Goal: Task Accomplishment & Management: Use online tool/utility

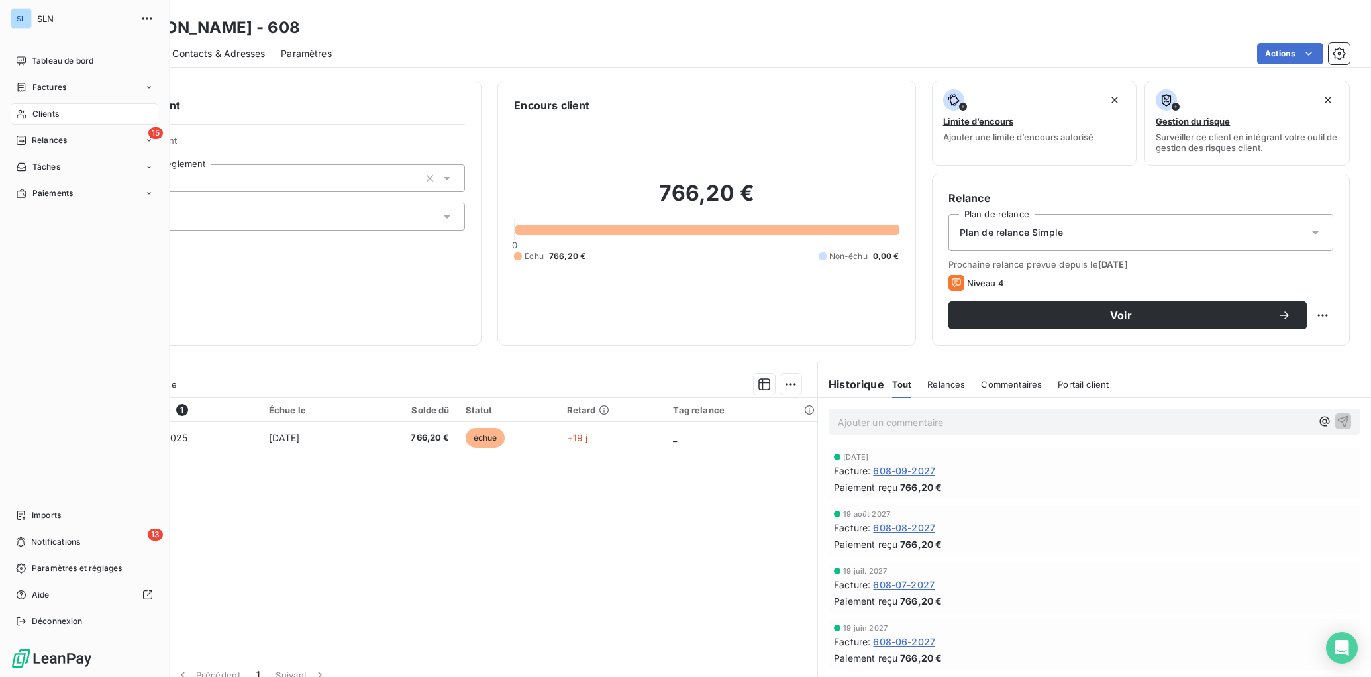
drag, startPoint x: 40, startPoint y: 114, endPoint x: 51, endPoint y: 118, distance: 11.3
click at [40, 114] on span "Clients" at bounding box center [45, 114] width 26 height 12
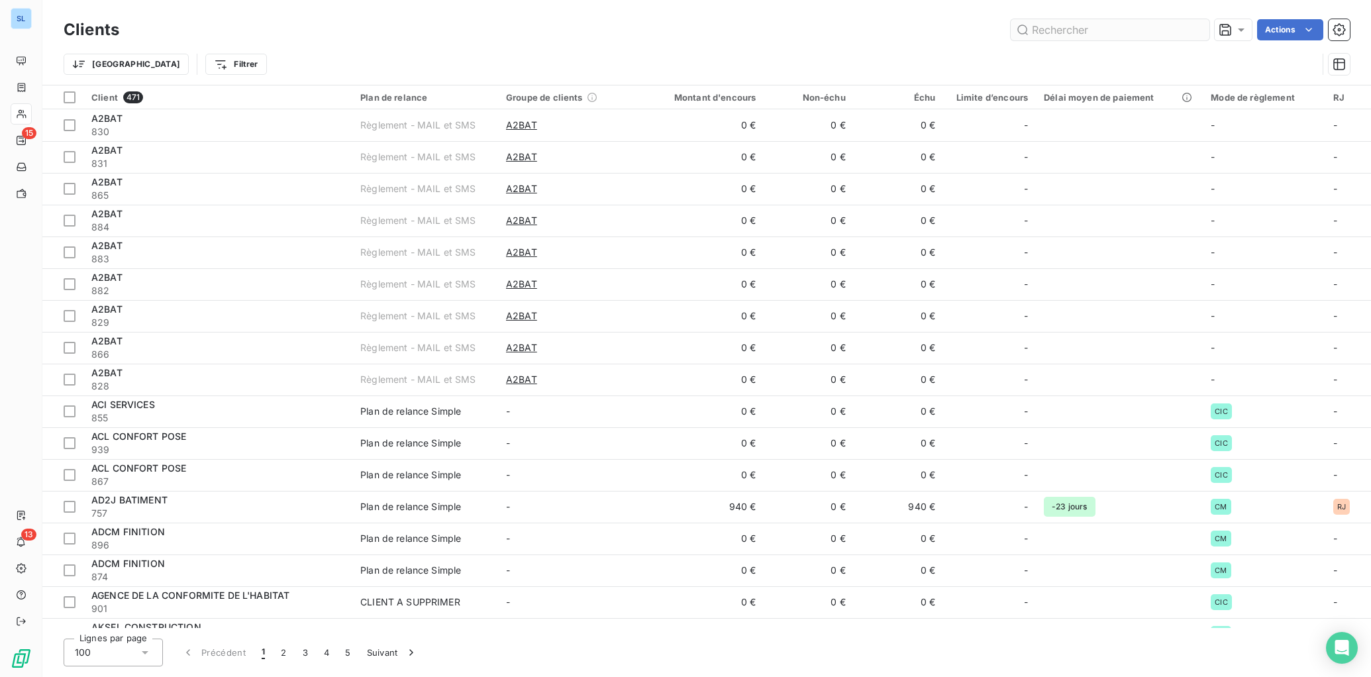
click at [1092, 24] on input "text" at bounding box center [1110, 29] width 199 height 21
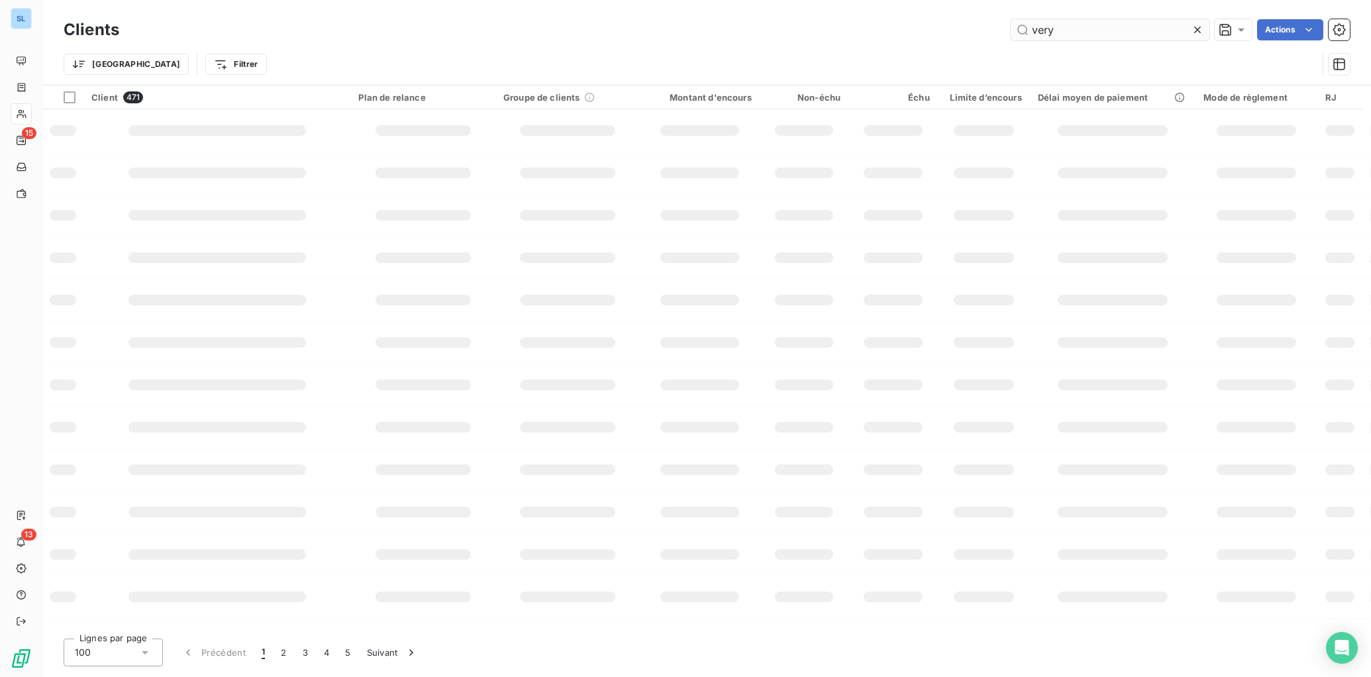
type input "very"
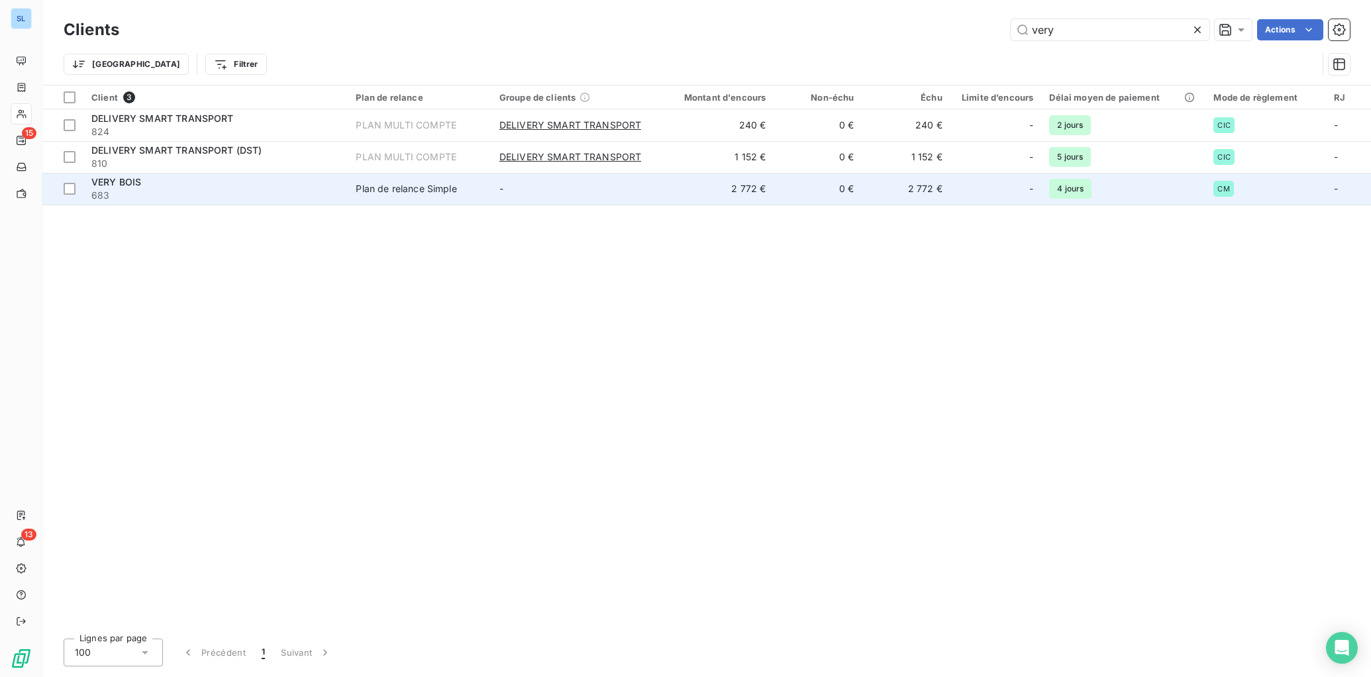
click at [160, 201] on span "683" at bounding box center [215, 195] width 248 height 13
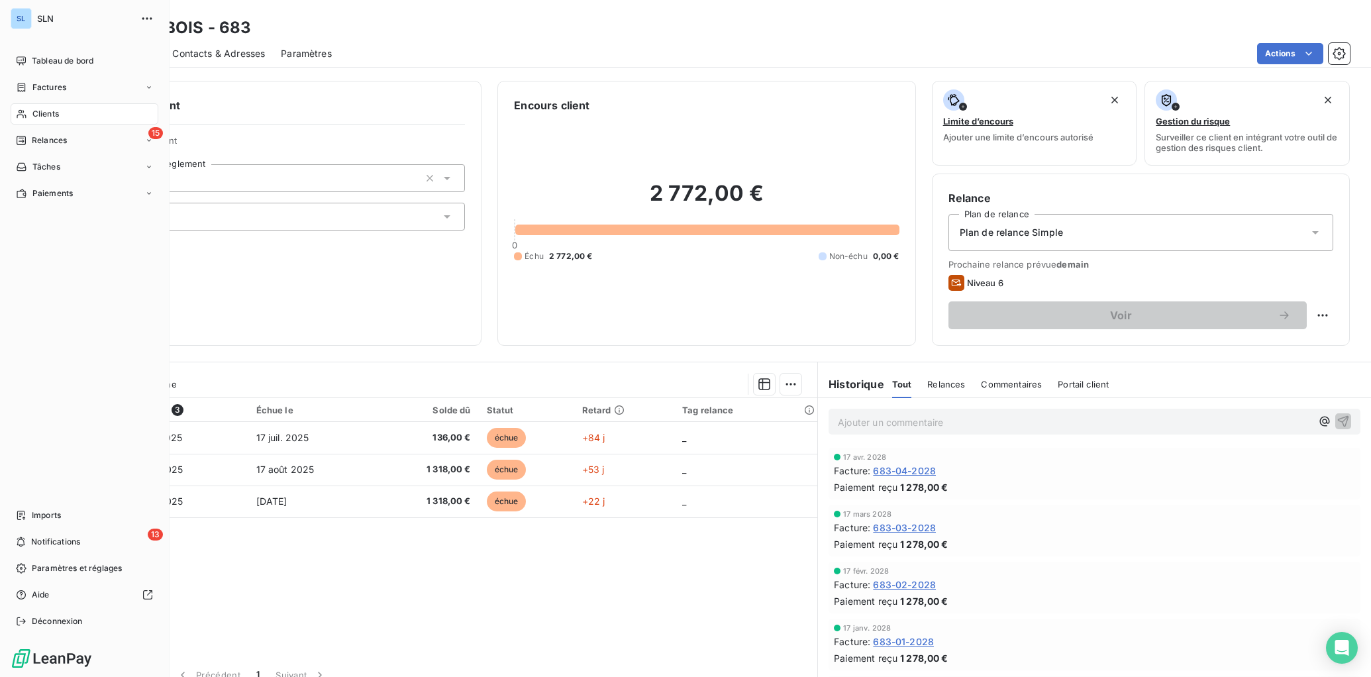
click at [46, 112] on span "Clients" at bounding box center [45, 114] width 26 height 12
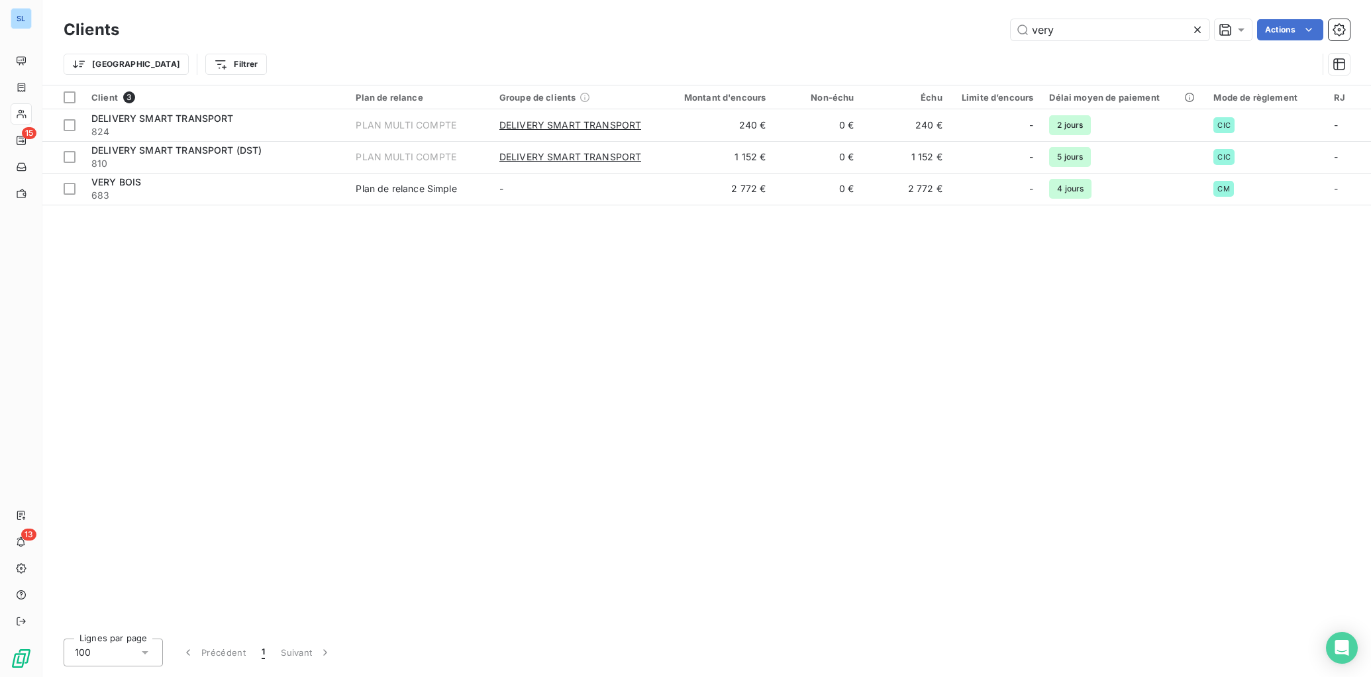
drag, startPoint x: 1074, startPoint y: 25, endPoint x: 907, endPoint y: 14, distance: 167.9
click at [907, 14] on div "Clients very Actions Trier Filtrer" at bounding box center [706, 42] width 1328 height 85
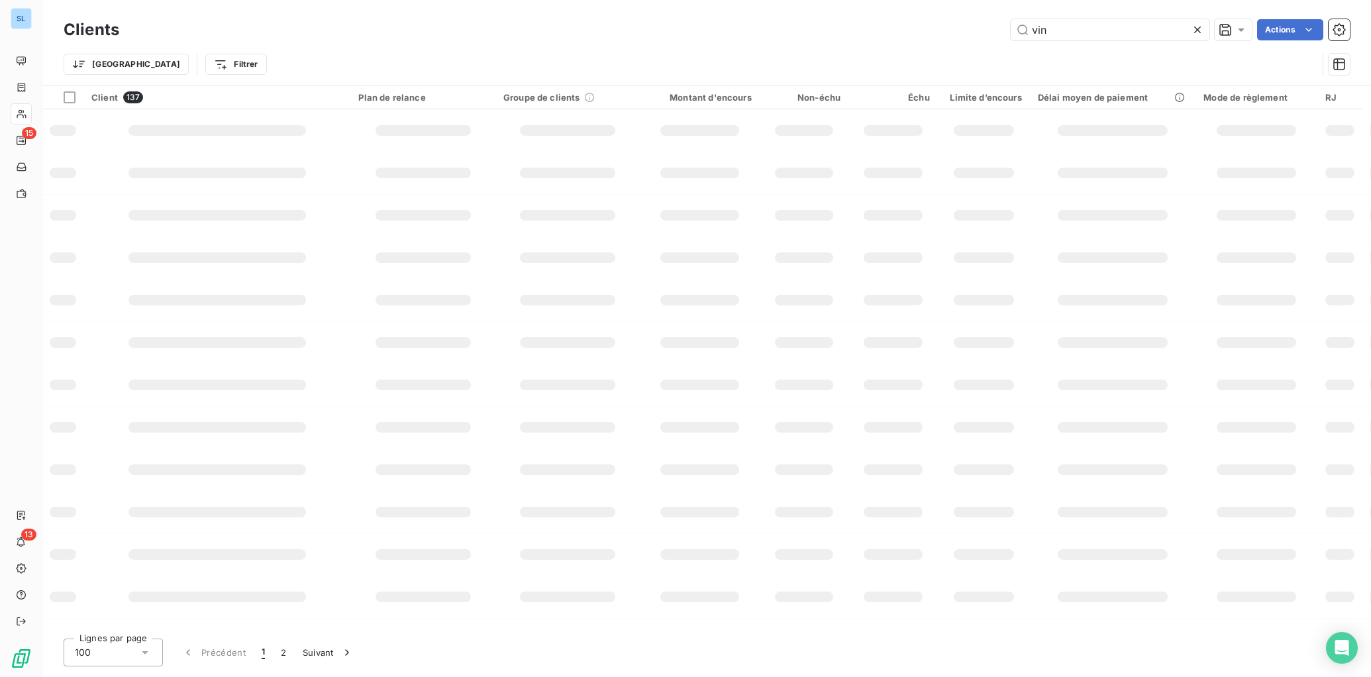
type input "vin"
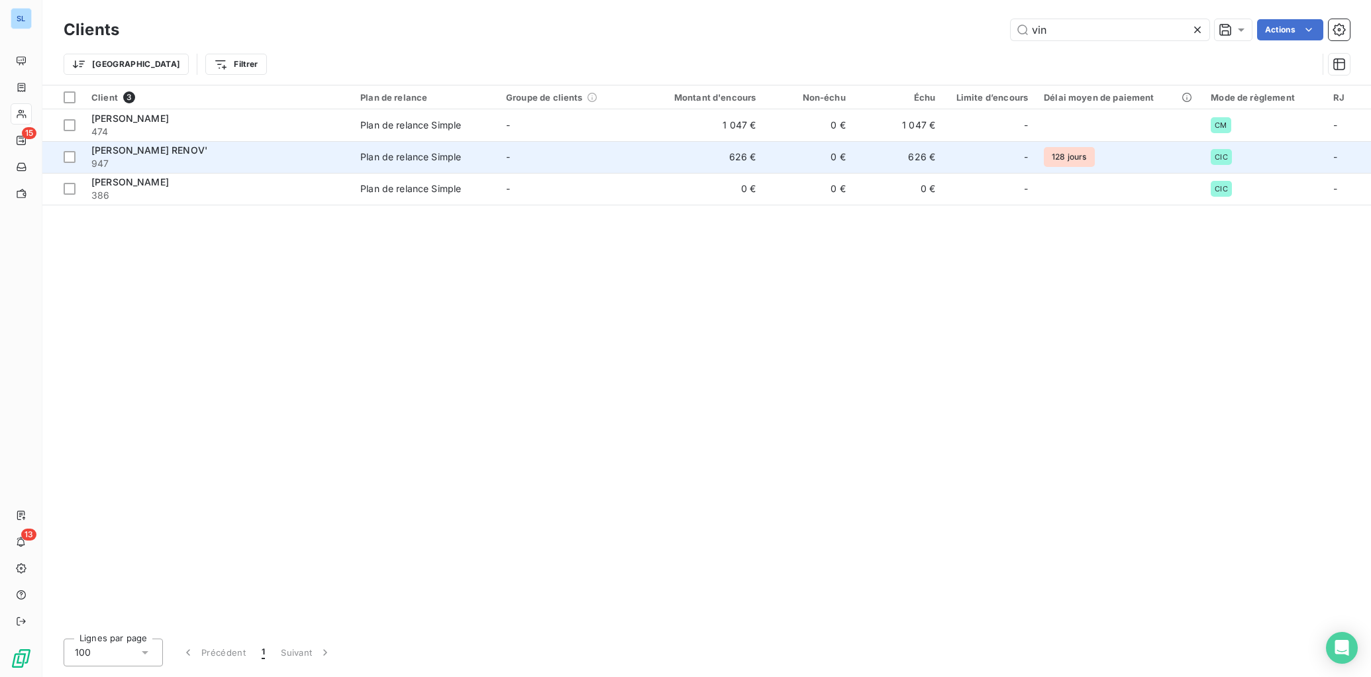
click at [641, 165] on td "-" at bounding box center [571, 157] width 146 height 32
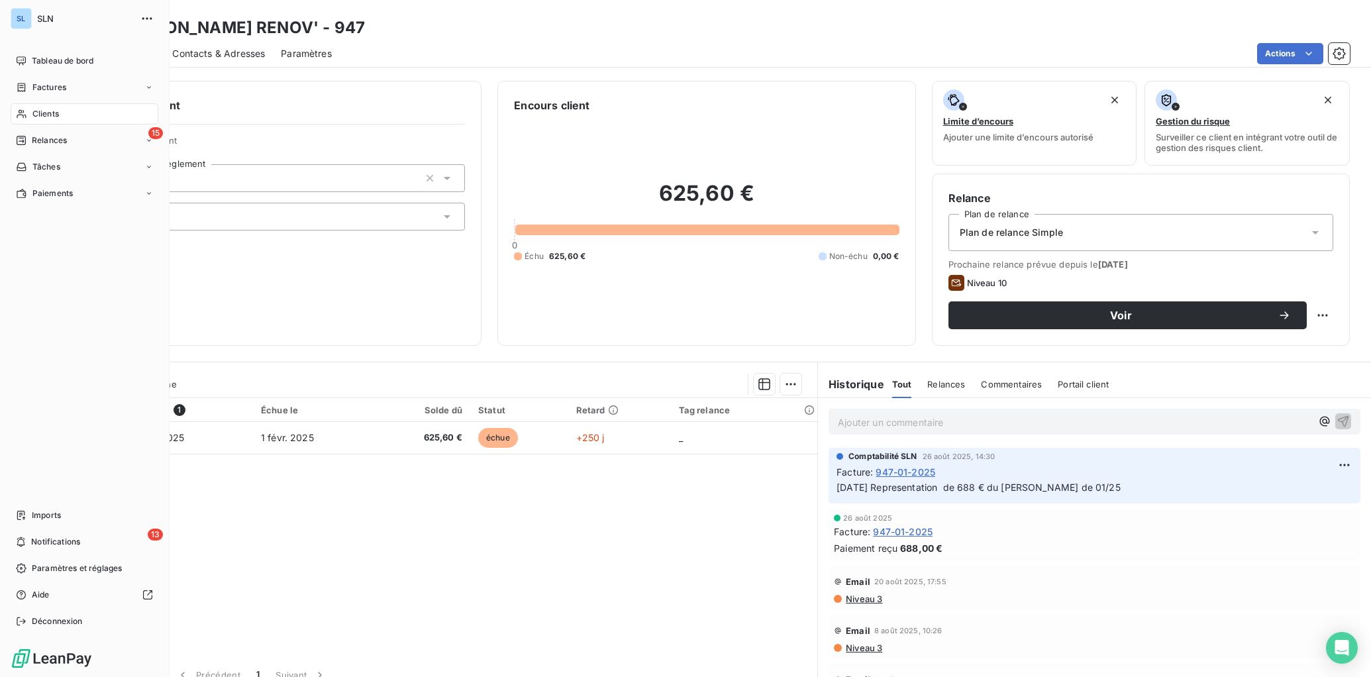
click at [58, 117] on span "Clients" at bounding box center [45, 114] width 26 height 12
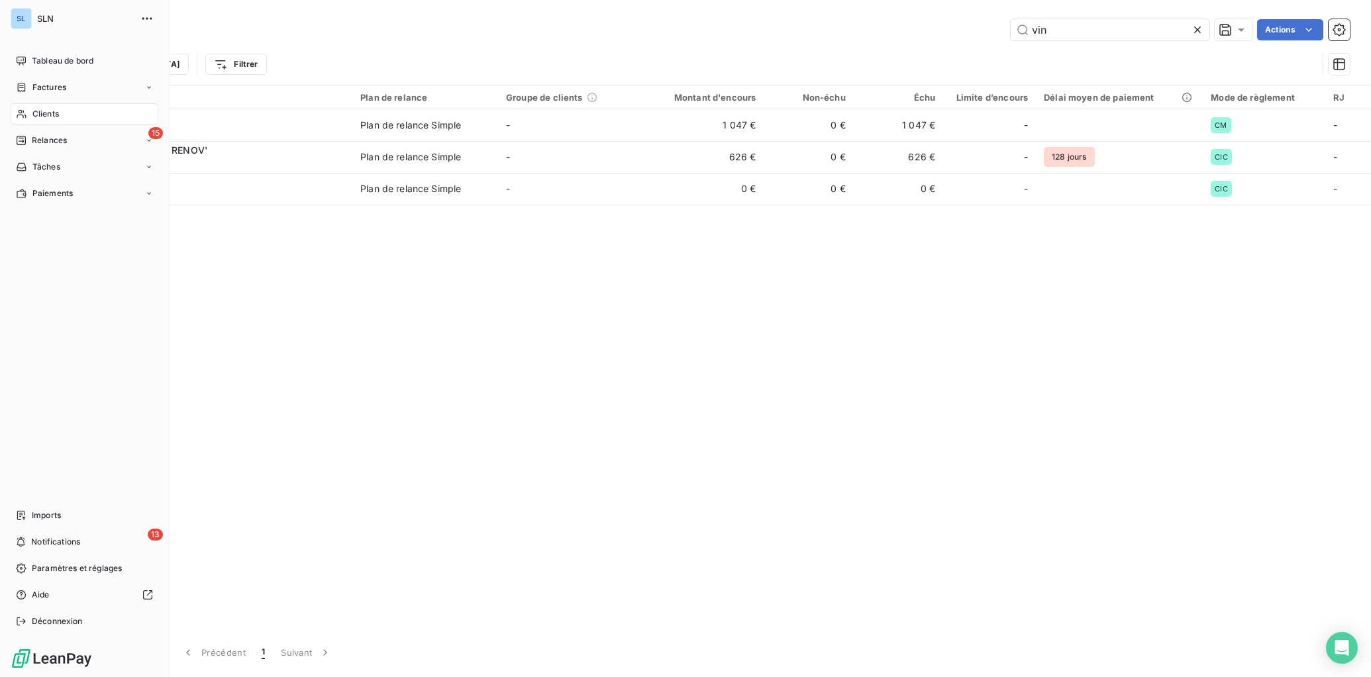
click at [46, 118] on span "Clients" at bounding box center [45, 114] width 26 height 12
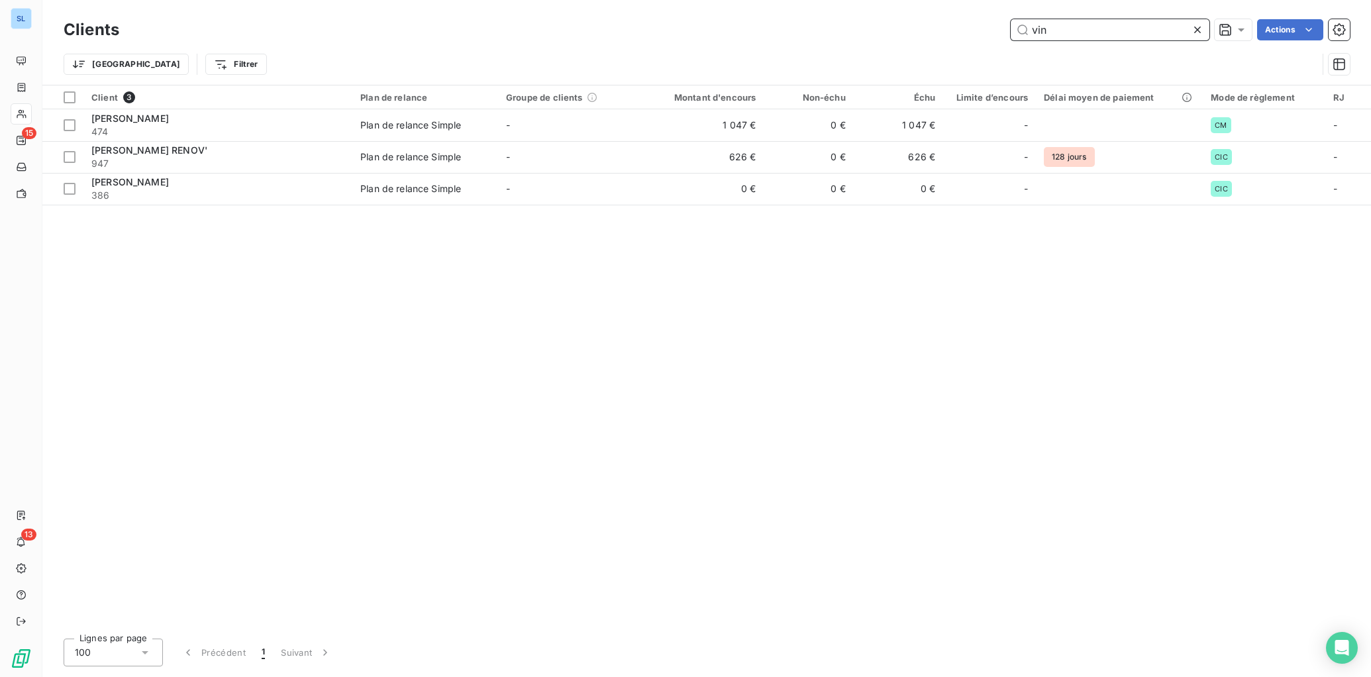
drag, startPoint x: 1093, startPoint y: 32, endPoint x: 974, endPoint y: 14, distance: 120.5
click at [971, 15] on div "Clients vin Actions Trier Filtrer" at bounding box center [706, 42] width 1328 height 85
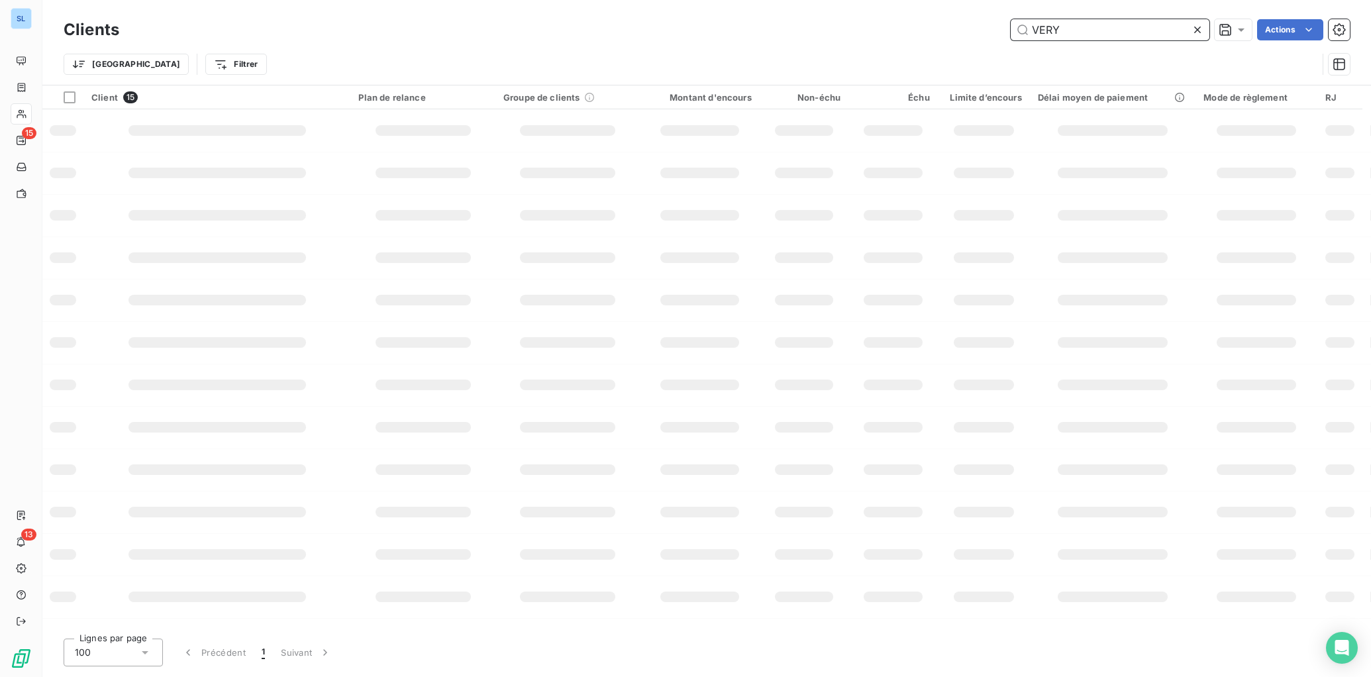
type input "VERY"
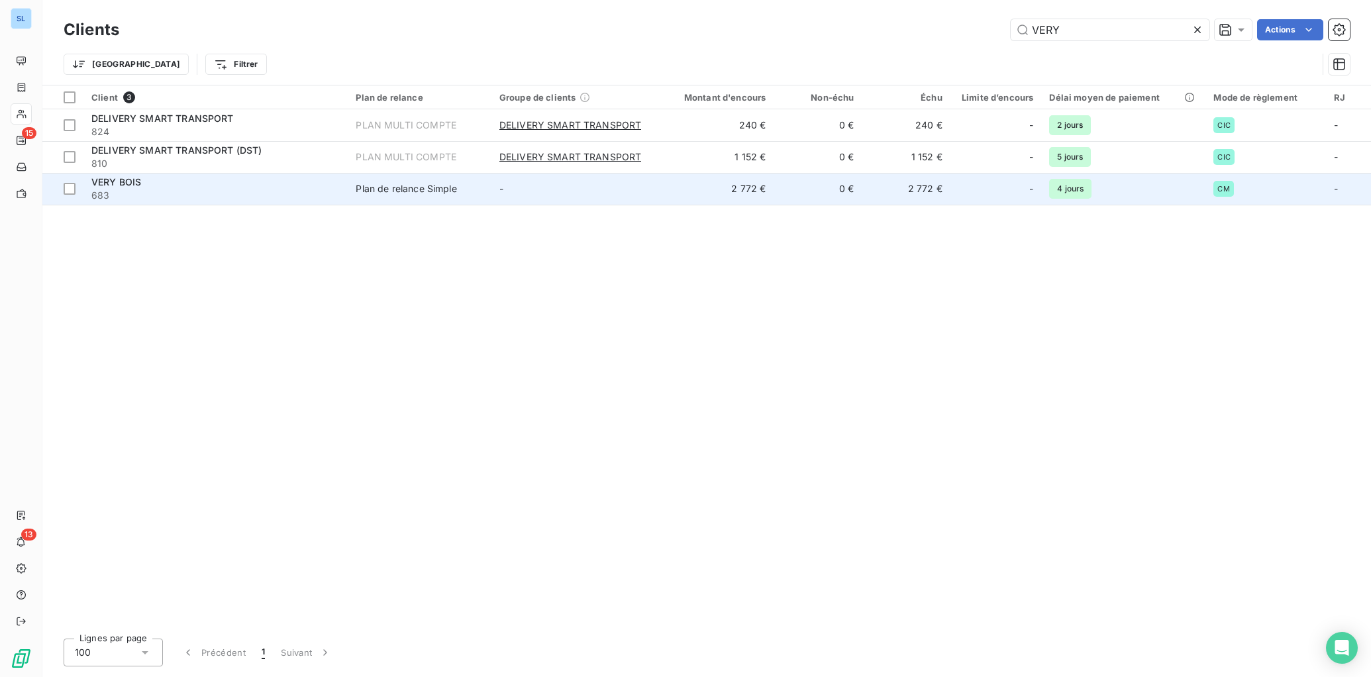
click at [275, 189] on span "683" at bounding box center [215, 195] width 248 height 13
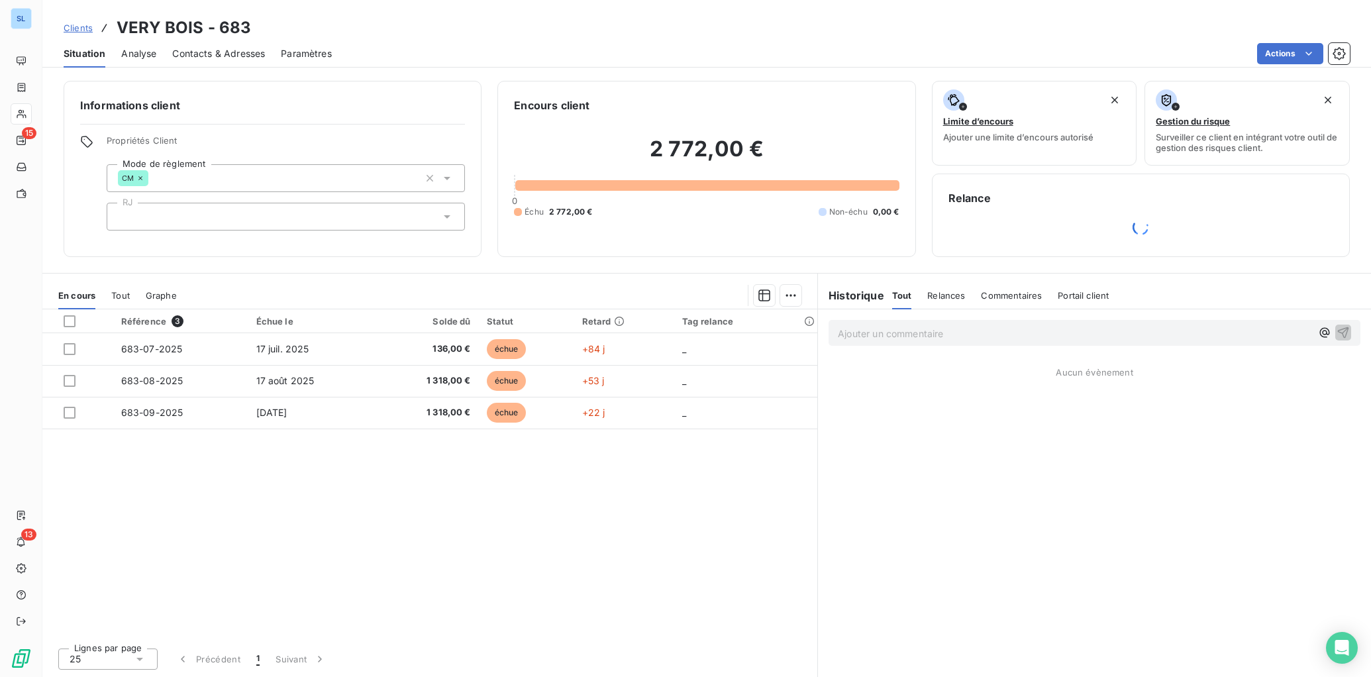
click at [954, 295] on span "Relances" at bounding box center [946, 295] width 38 height 11
click at [405, 580] on div "Référence 3 Échue le Solde dû Statut Retard Tag relance 683-07-2025 17 juil. 20…" at bounding box center [429, 473] width 775 height 328
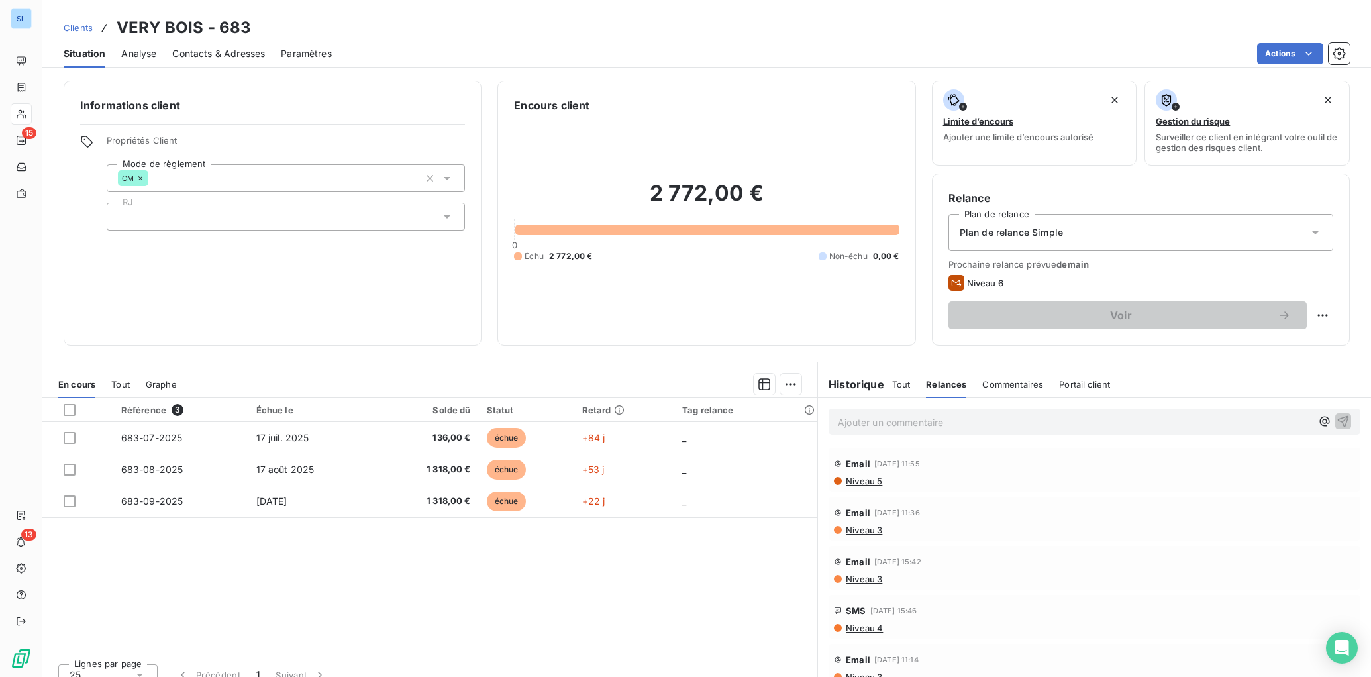
click at [1006, 389] on div "Commentaires" at bounding box center [1012, 384] width 61 height 28
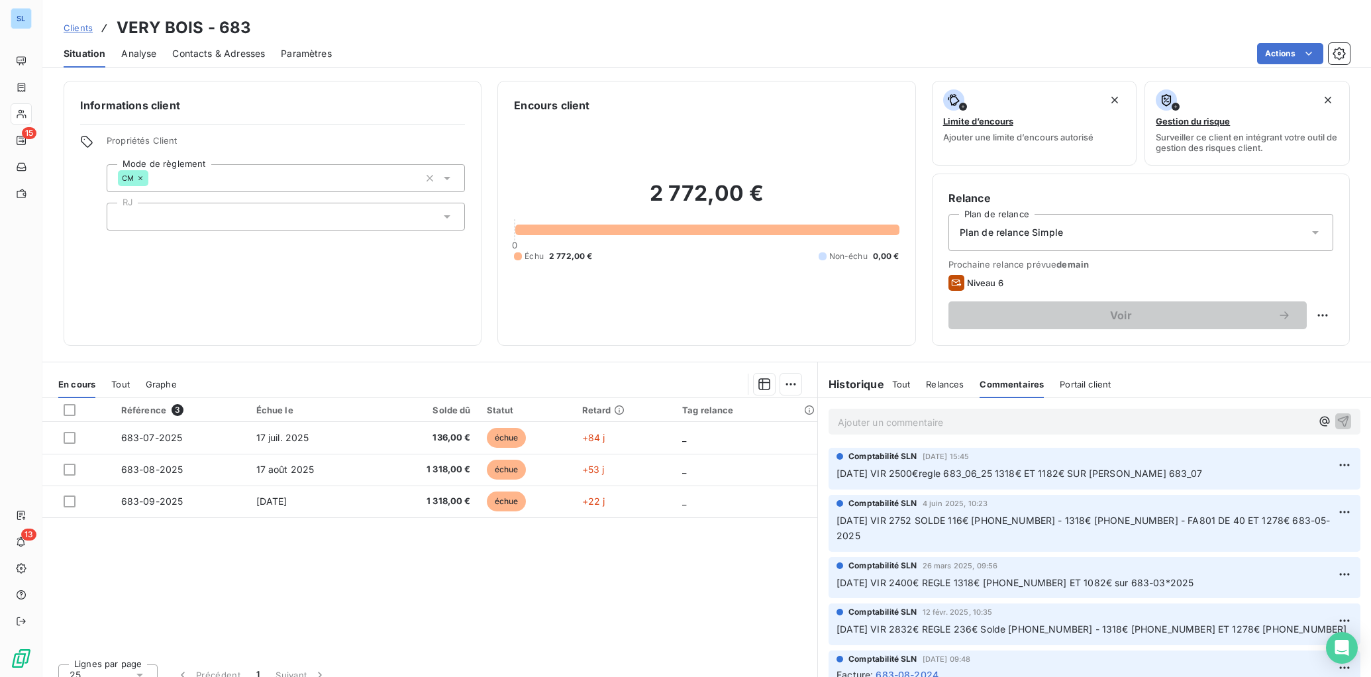
click at [899, 384] on span "Tout" at bounding box center [901, 384] width 19 height 11
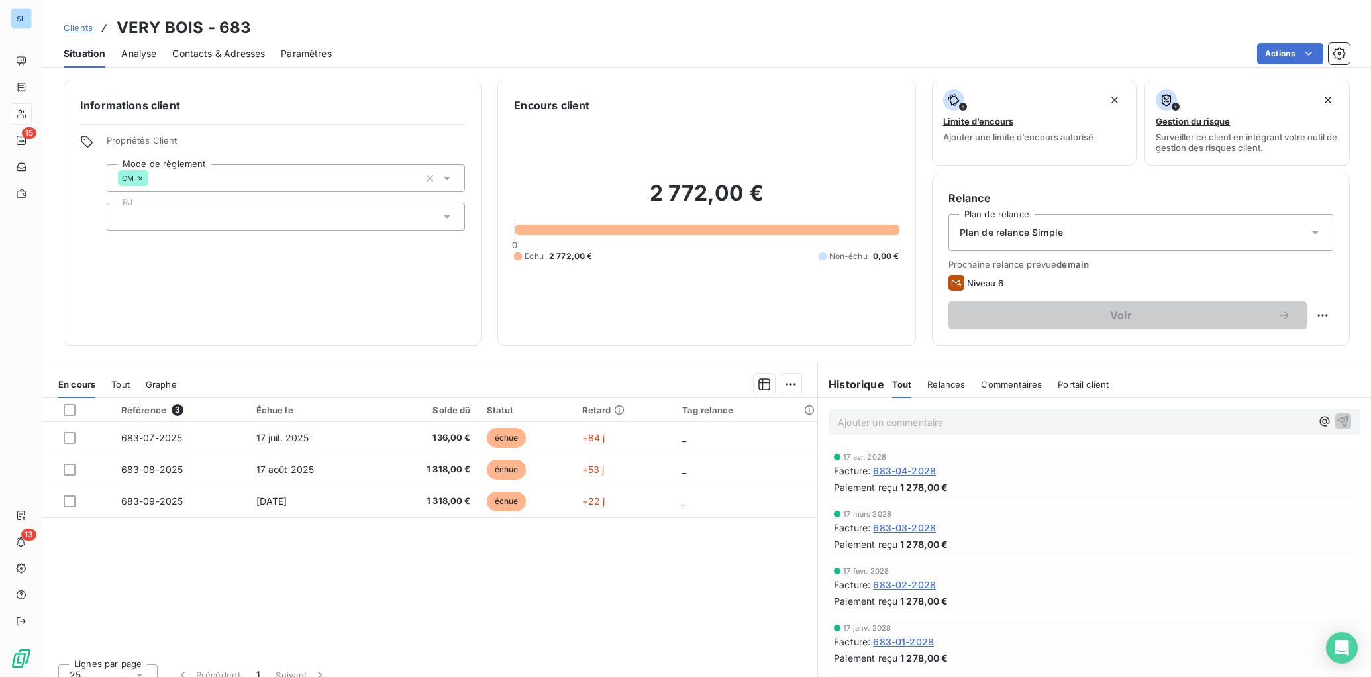
click at [510, 576] on div "Référence 3 Échue le Solde dû Statut Retard Tag relance 683-07-2025 17 juil. 20…" at bounding box center [429, 525] width 775 height 255
click at [594, 568] on div "Référence 3 Échue le Solde dû Statut Retard Tag relance 683-07-2025 17 juil. 20…" at bounding box center [429, 525] width 775 height 255
click at [1328, 315] on html "SL 15 13 Clients VERY BOIS - 683 Situation Analyse Contacts & Adresses Paramètr…" at bounding box center [685, 338] width 1371 height 677
click at [1291, 348] on div "Replanifier cette action" at bounding box center [1268, 344] width 119 height 21
select select "9"
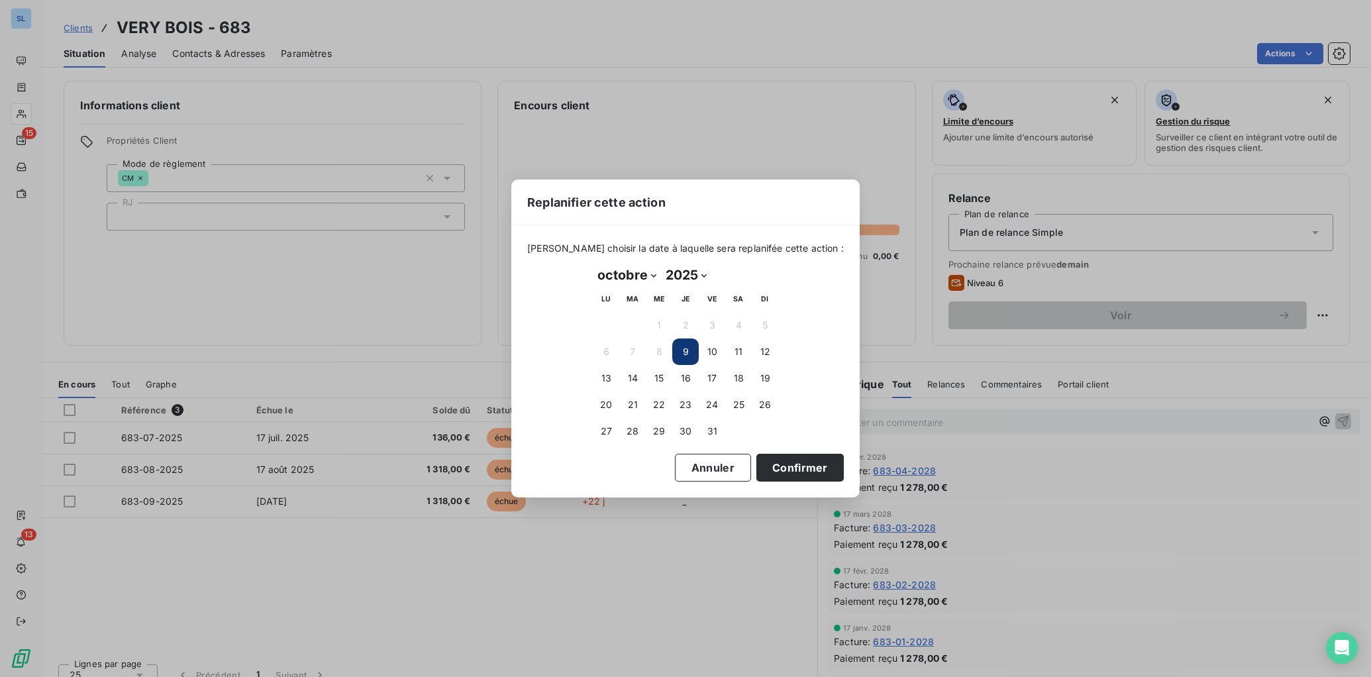
drag, startPoint x: 684, startPoint y: 469, endPoint x: 703, endPoint y: 634, distance: 165.3
click at [684, 469] on button "Annuler" at bounding box center [713, 468] width 76 height 28
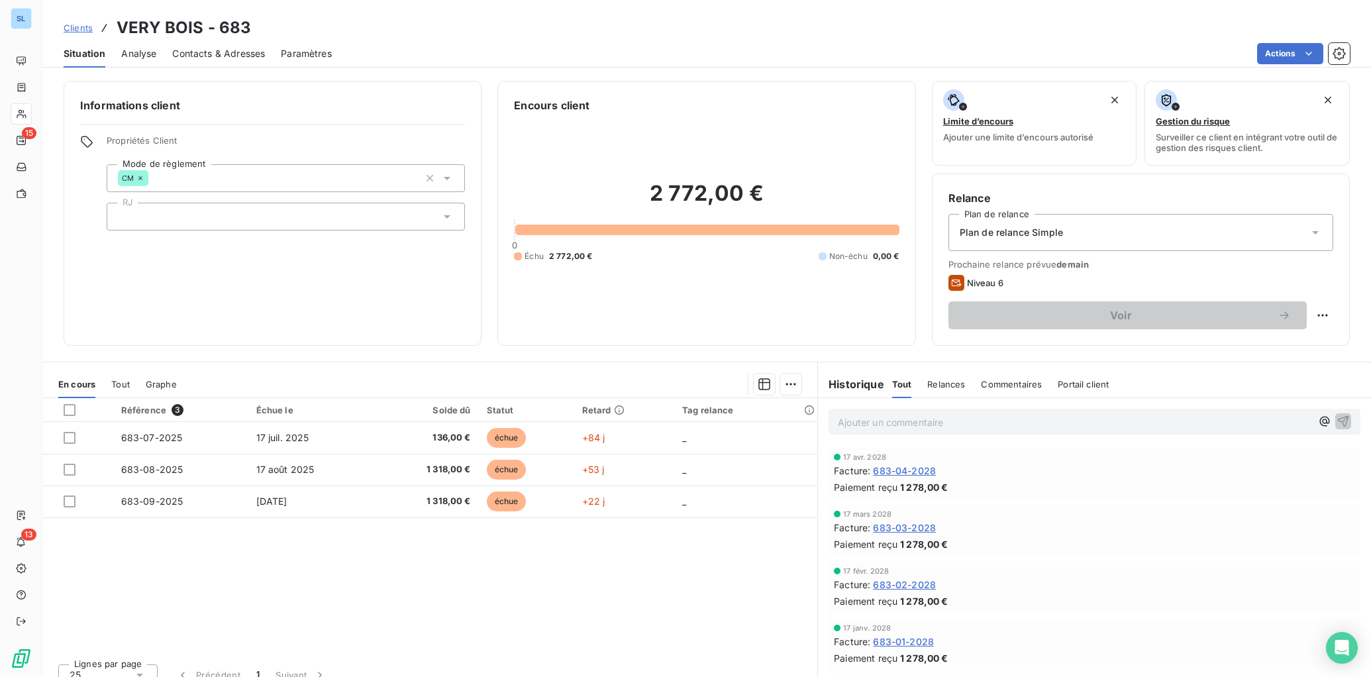
click at [672, 573] on div "Référence 3 Échue le Solde dû Statut Retard Tag relance 683-07-2025 17 juil. 20…" at bounding box center [429, 525] width 775 height 255
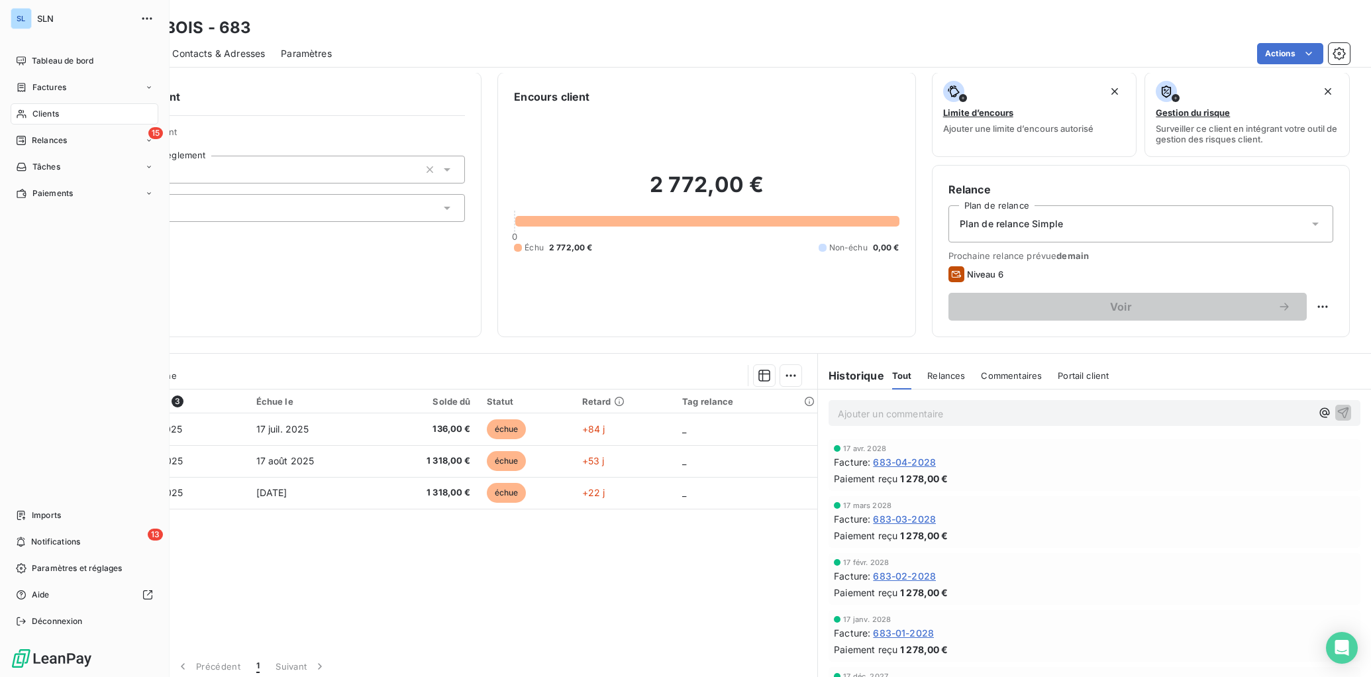
drag, startPoint x: 21, startPoint y: 377, endPoint x: 283, endPoint y: 507, distance: 291.7
click at [26, 380] on div "Tableau de bord Factures Clients 15 Relances Tâches Paiements Imports 13 Notifi…" at bounding box center [85, 340] width 148 height 581
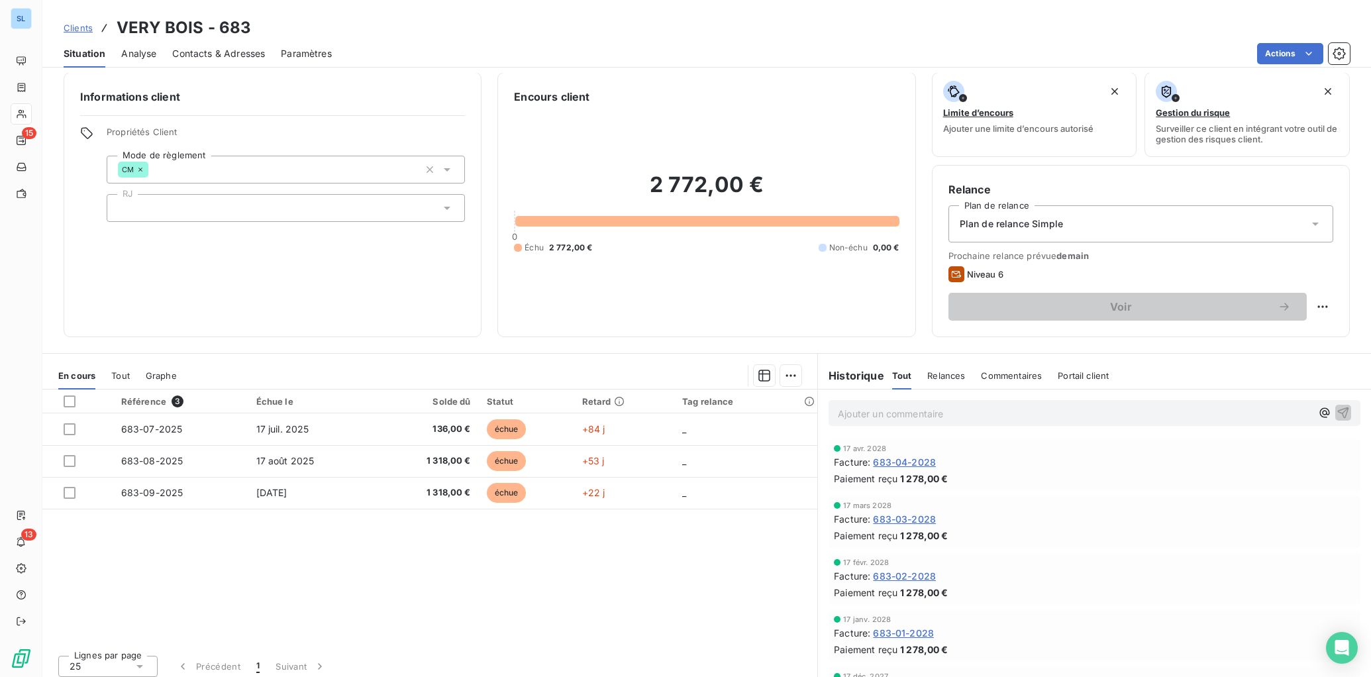
click at [903, 380] on div "Tout" at bounding box center [902, 376] width 20 height 28
click at [985, 377] on span "Commentaires" at bounding box center [1011, 375] width 61 height 11
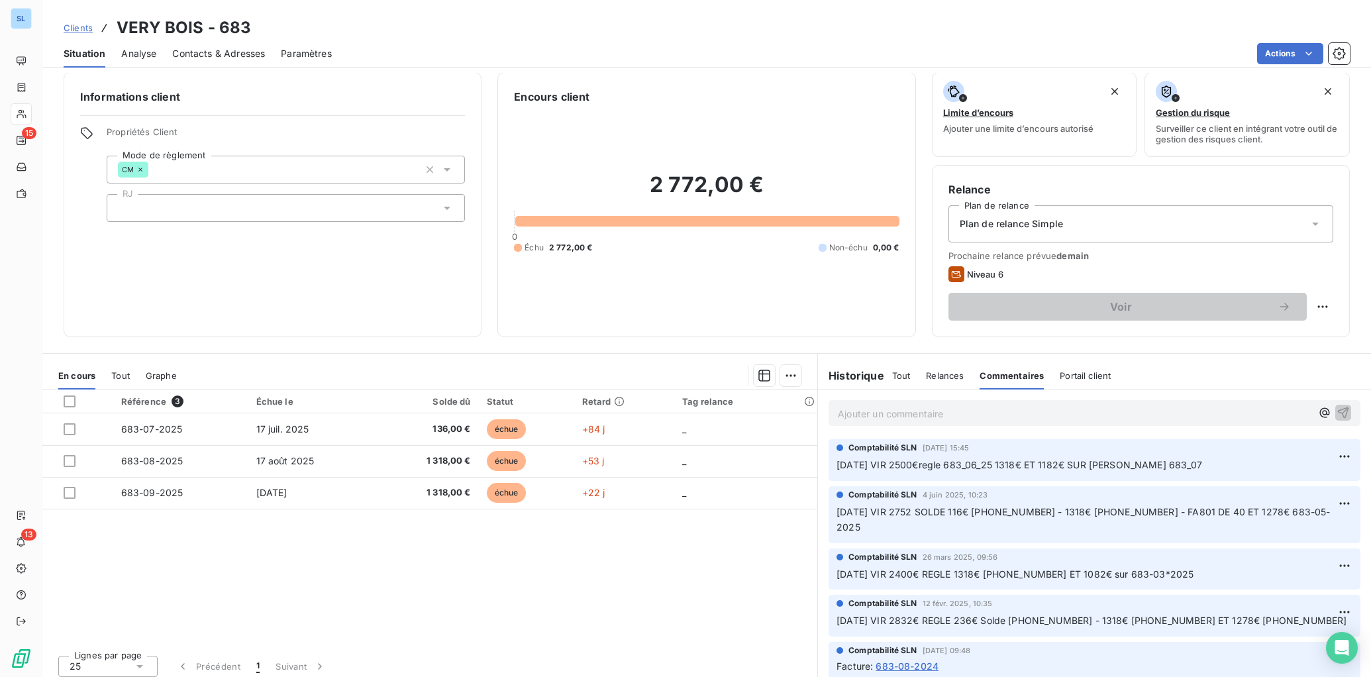
click at [928, 375] on span "Relances" at bounding box center [945, 375] width 38 height 11
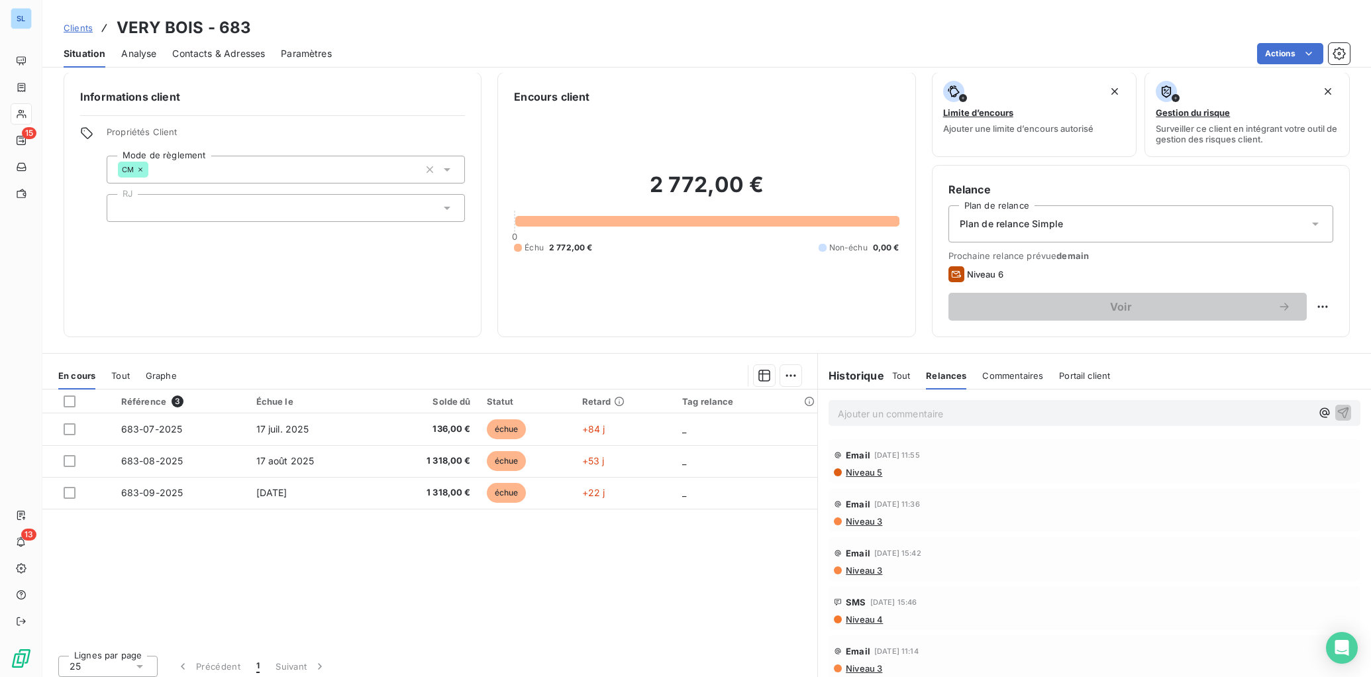
click at [861, 471] on span "Niveau 5" at bounding box center [863, 472] width 38 height 11
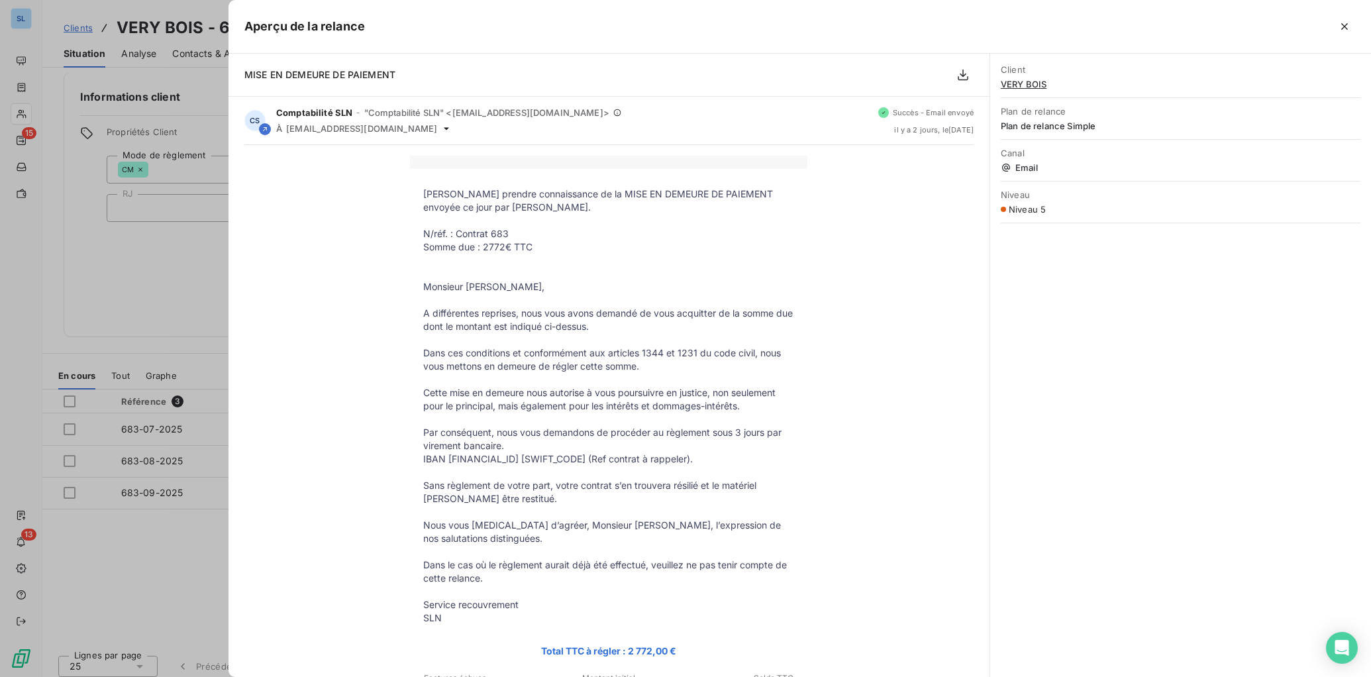
click at [117, 272] on div at bounding box center [685, 338] width 1371 height 677
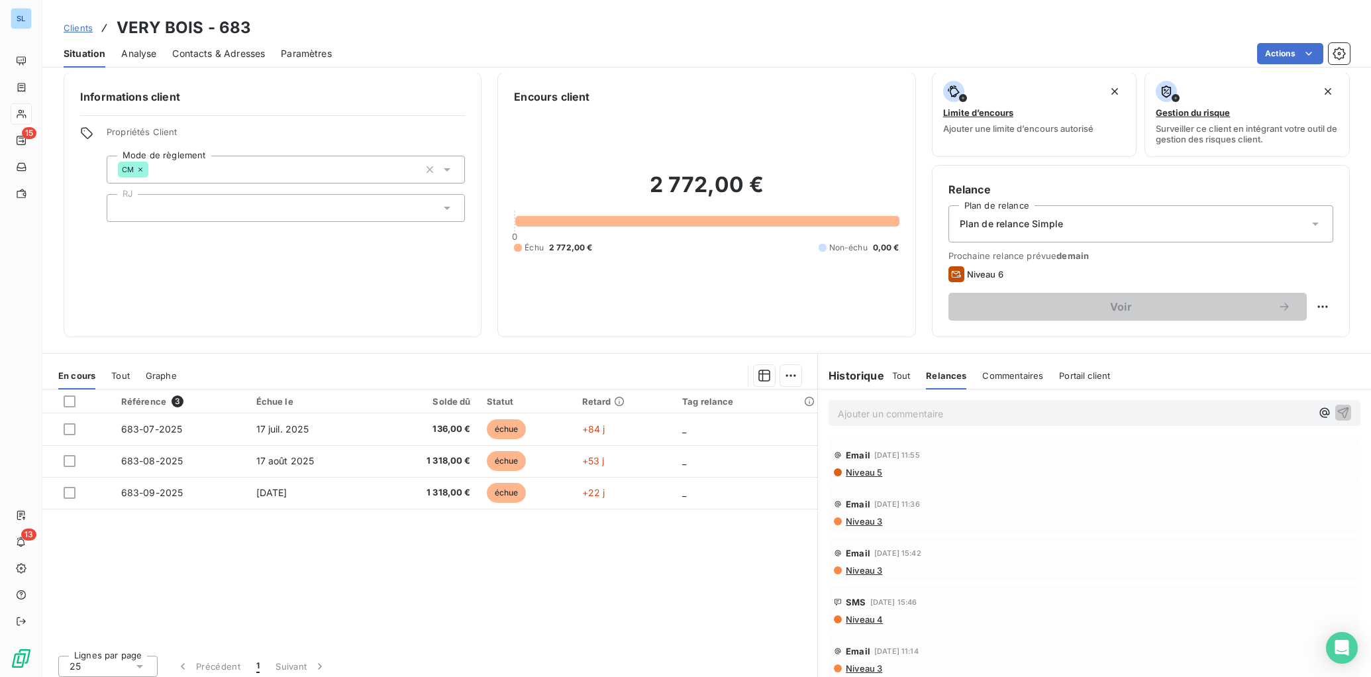
click at [847, 417] on p "Ajouter un commentaire ﻿" at bounding box center [1074, 413] width 473 height 17
click at [1346, 412] on icon "button" at bounding box center [1343, 412] width 11 height 11
click at [1319, 306] on html "SL 15 13 Clients VERY BOIS - 683 Situation Analyse Contacts & Adresses Paramètr…" at bounding box center [685, 338] width 1371 height 677
click at [669, 568] on html "SL 15 13 Clients VERY BOIS - 683 Situation Analyse Contacts & Adresses Paramètr…" at bounding box center [685, 338] width 1371 height 677
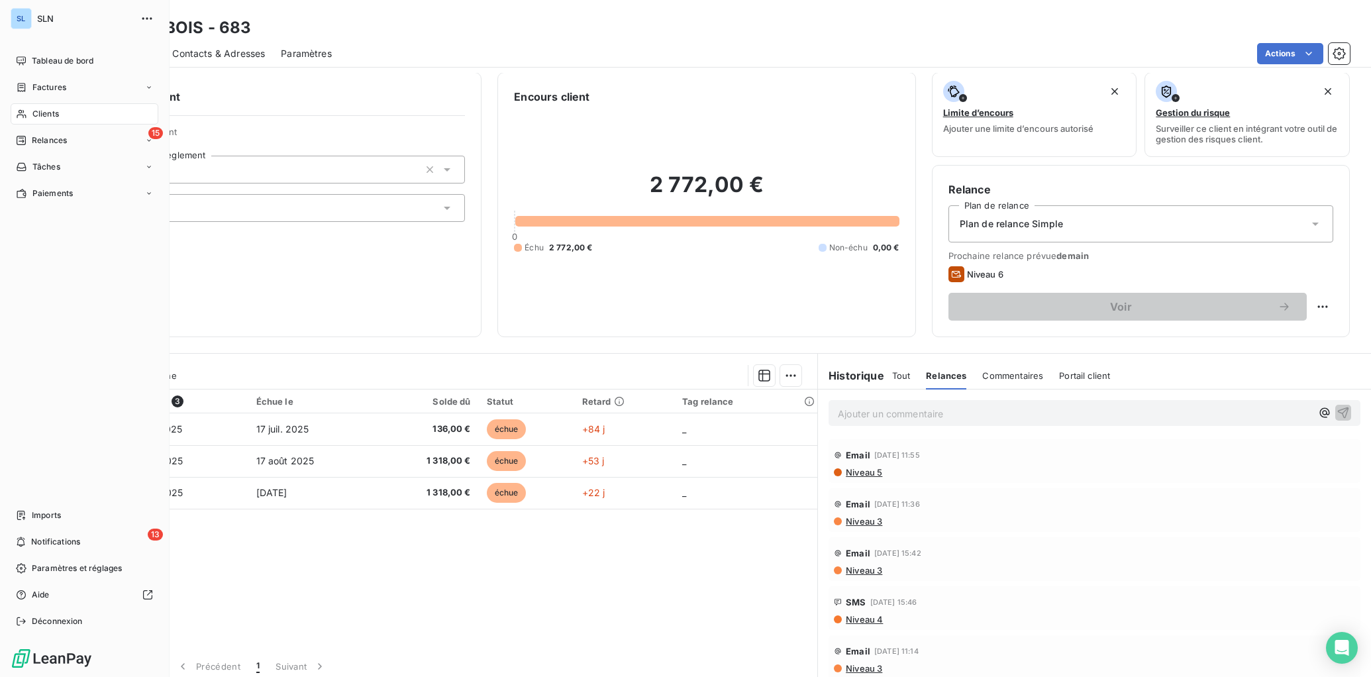
click at [46, 113] on span "Clients" at bounding box center [45, 114] width 26 height 12
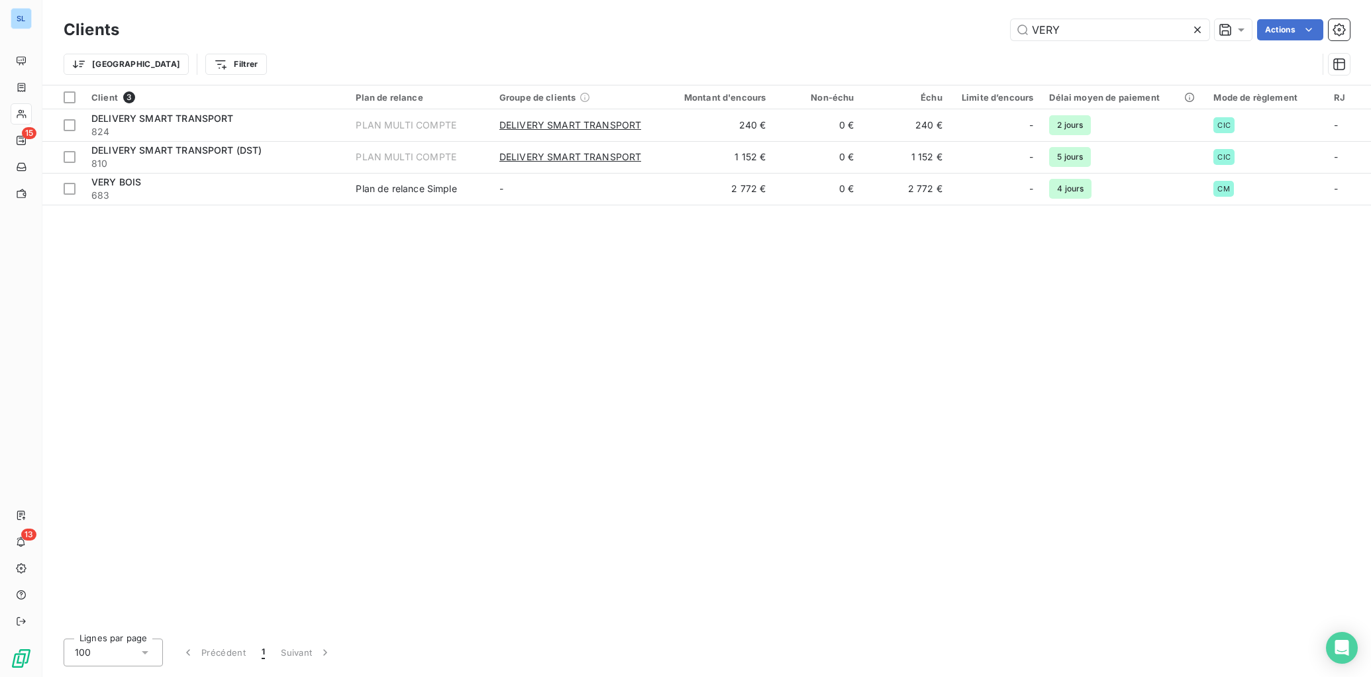
click at [492, 439] on div "Client 3 Plan de relance Groupe de clients Montant d'encours Non-échu Échu Limi…" at bounding box center [706, 356] width 1328 height 542
click at [141, 84] on div "Clients VERY Actions Trier Filtrer Client 3 Plan de relance Groupe de clients M…" at bounding box center [706, 338] width 1328 height 677
